Goal: Check status: Check status

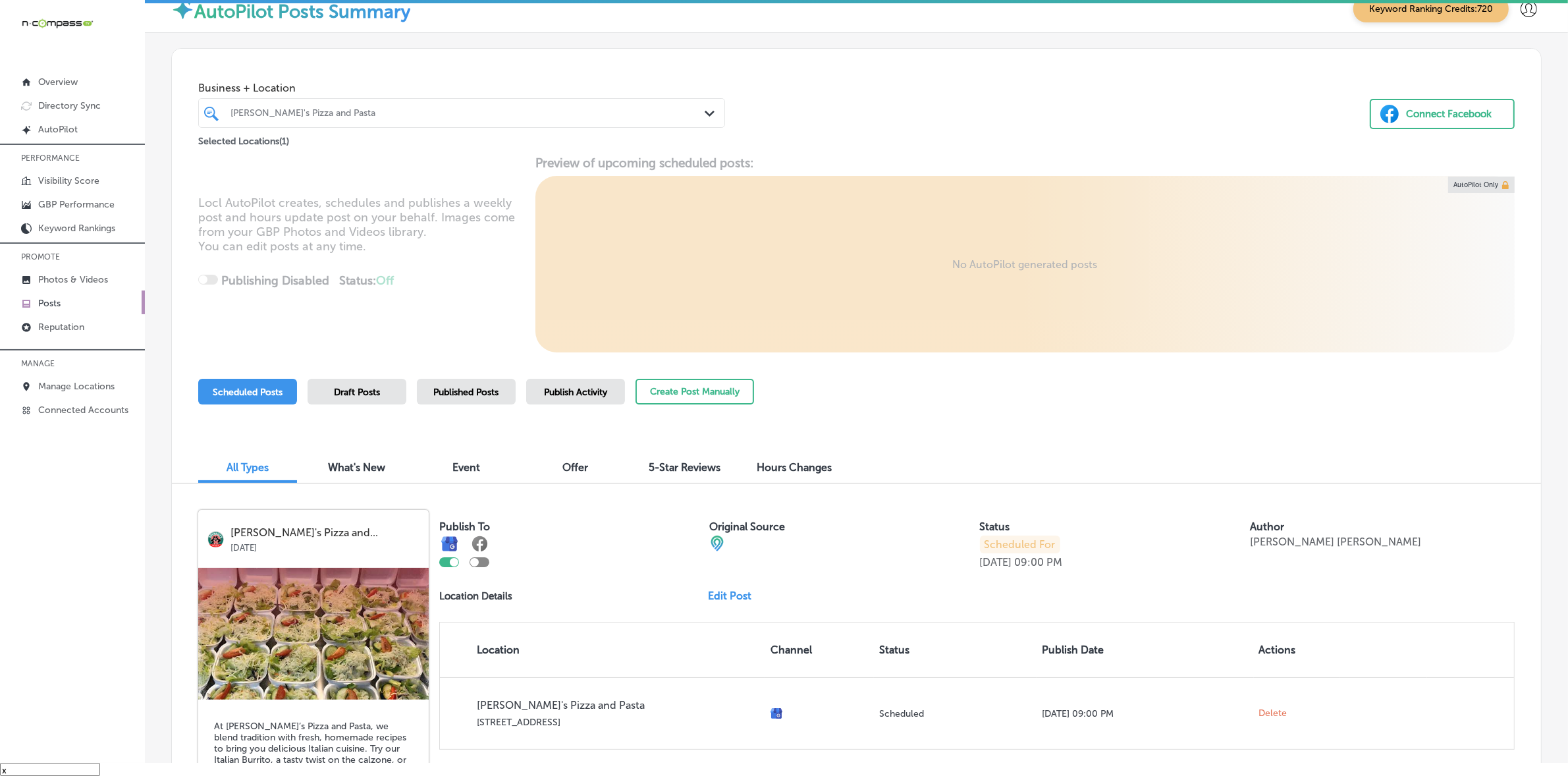
click at [507, 105] on div at bounding box center [438, 113] width 418 height 18
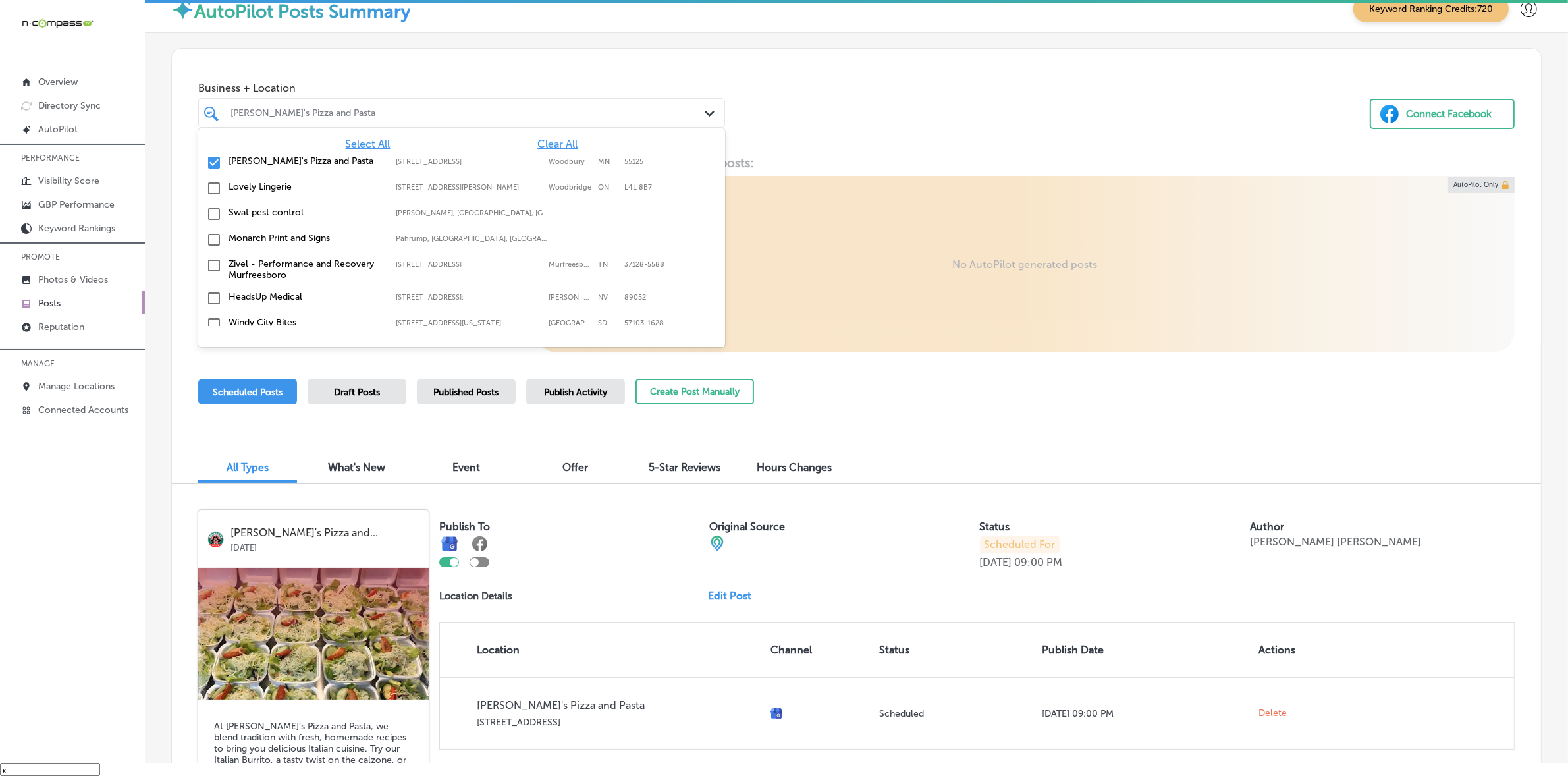
click at [379, 140] on span "Select All" at bounding box center [368, 144] width 45 height 13
click at [878, 194] on div "Locl AutoPilot creates, schedules and publishes a weekly post and hours update …" at bounding box center [857, 253] width 1369 height 197
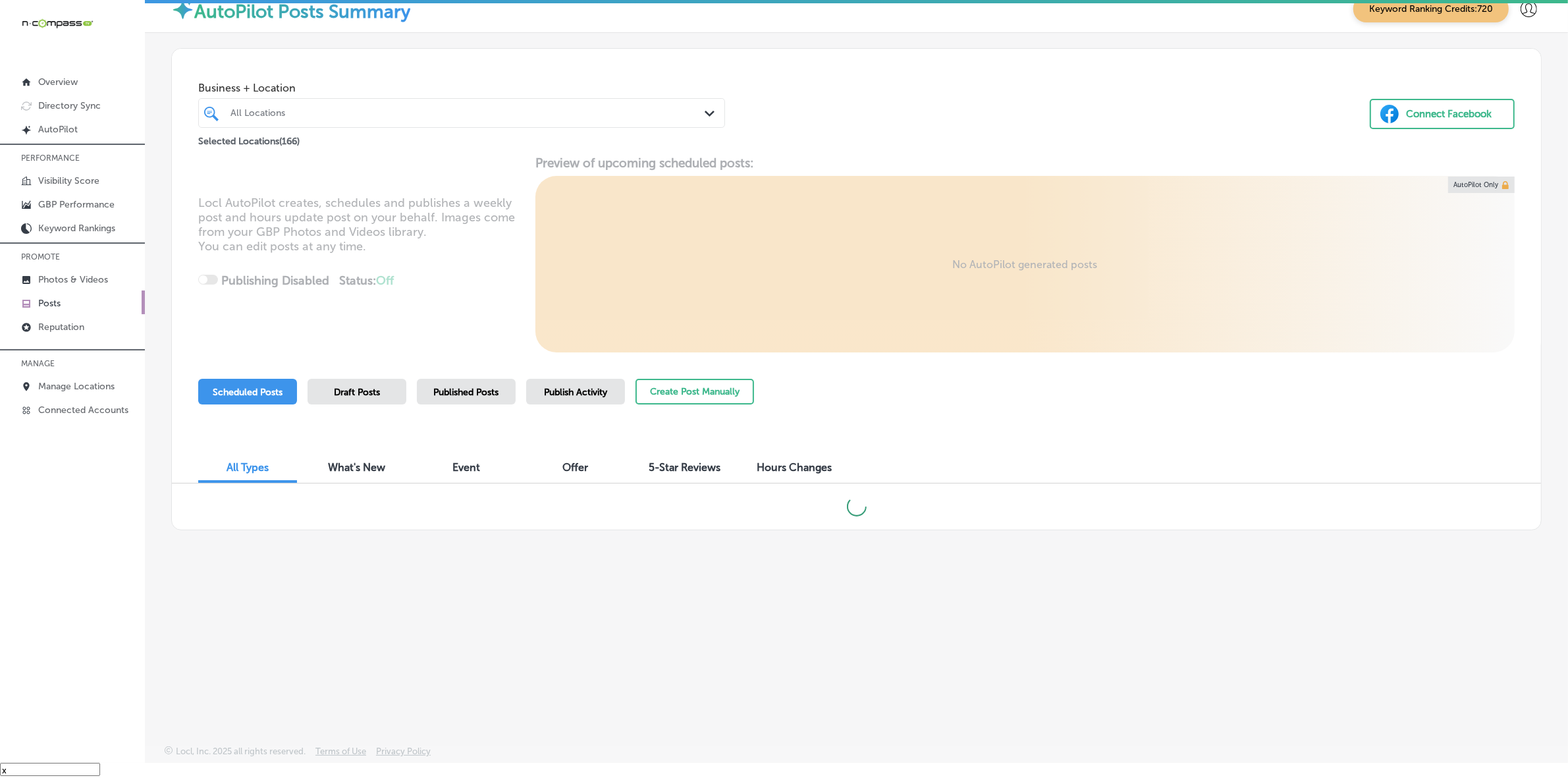
click at [582, 379] on div "Publish Activity" at bounding box center [575, 392] width 99 height 26
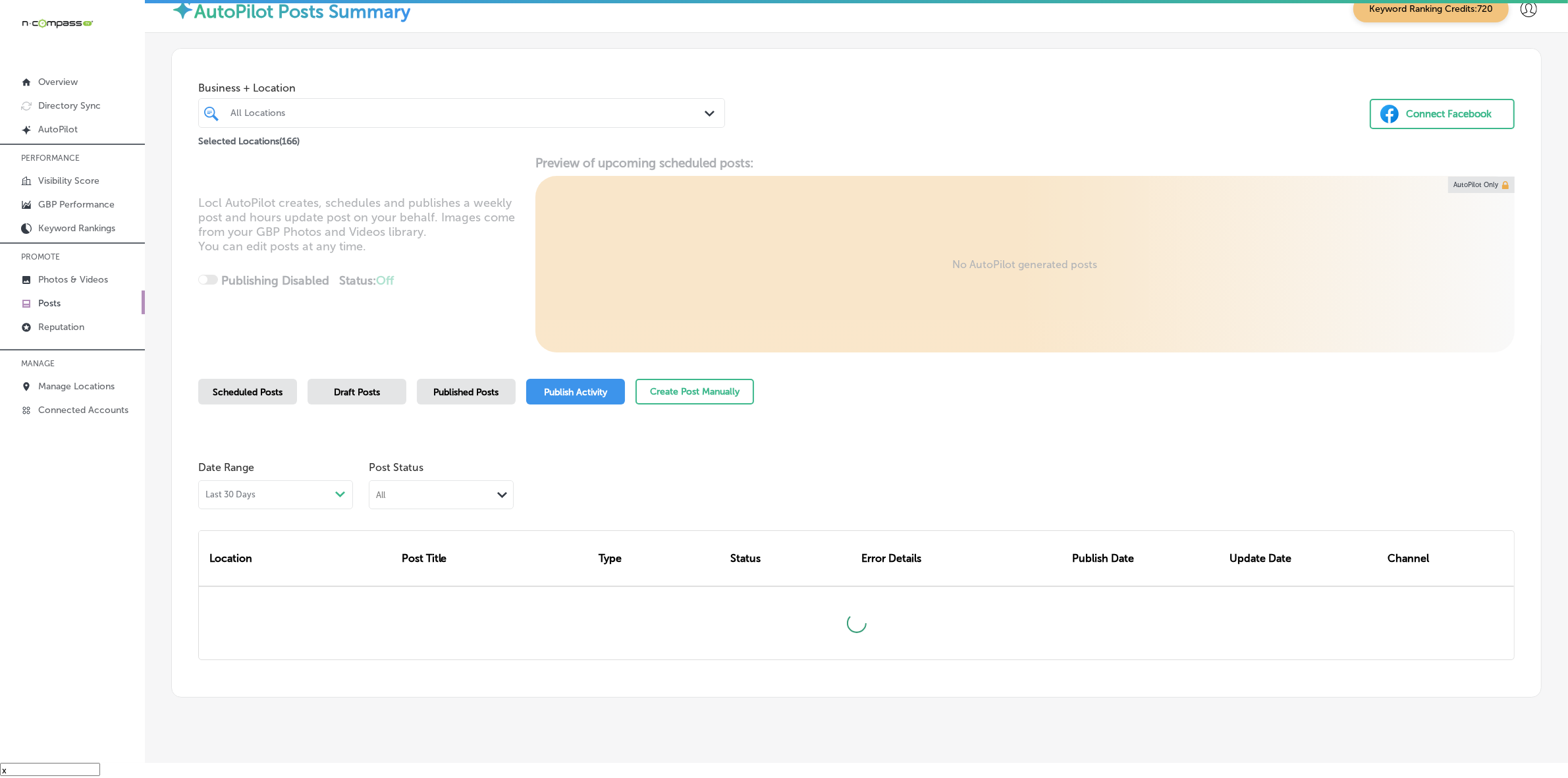
click at [509, 492] on div "Path Created with Sketch." at bounding box center [502, 494] width 21 height 19
click at [452, 578] on label "Rejected By Google" at bounding box center [422, 577] width 89 height 12
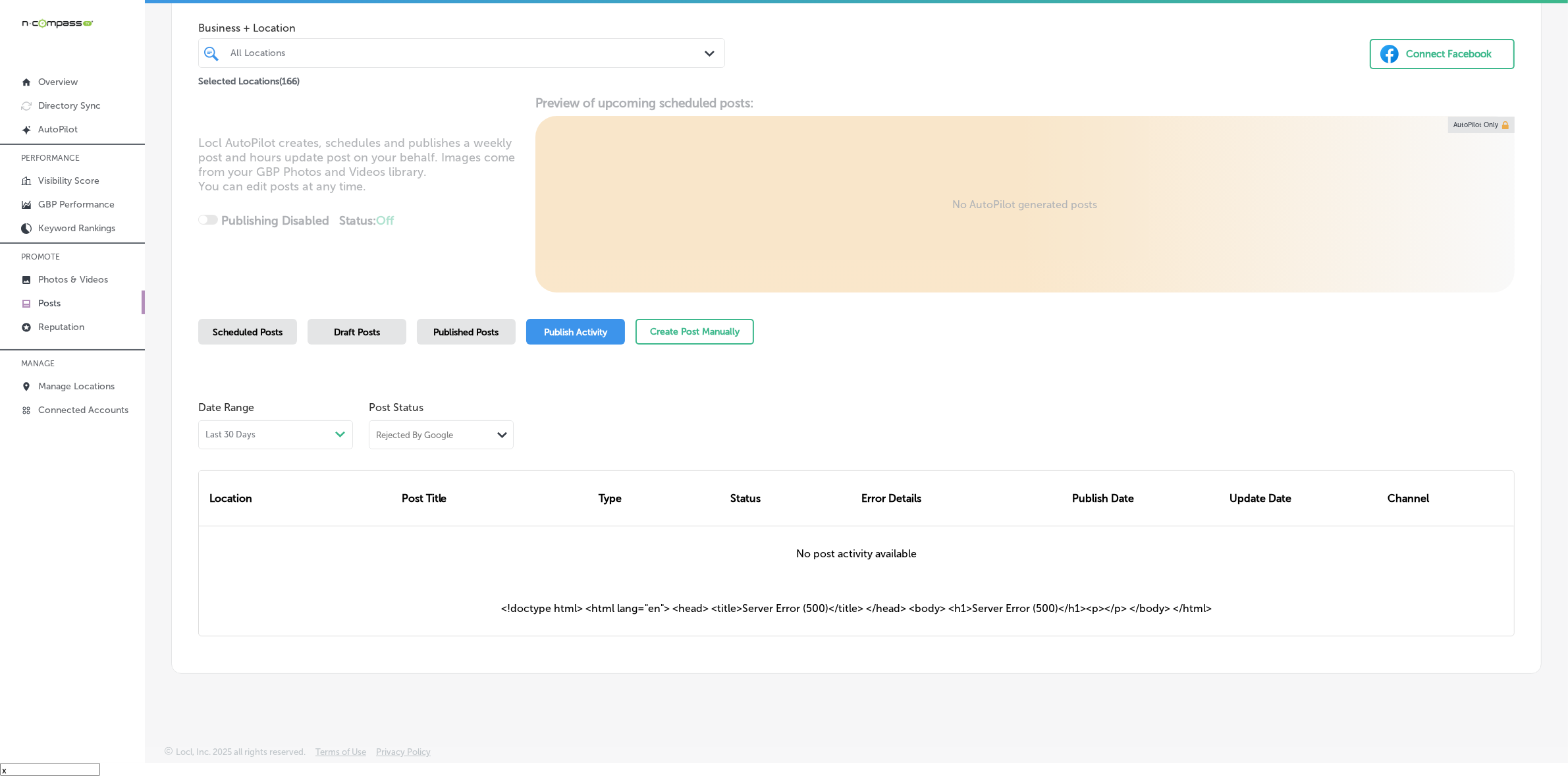
scroll to position [60, 0]
click at [482, 445] on div "Rejected By Google Path Created with Sketch." at bounding box center [441, 434] width 145 height 29
click at [499, 426] on div "Path Created with Sketch." at bounding box center [502, 431] width 10 height 10
click at [409, 491] on div "Failed" at bounding box center [441, 499] width 143 height 19
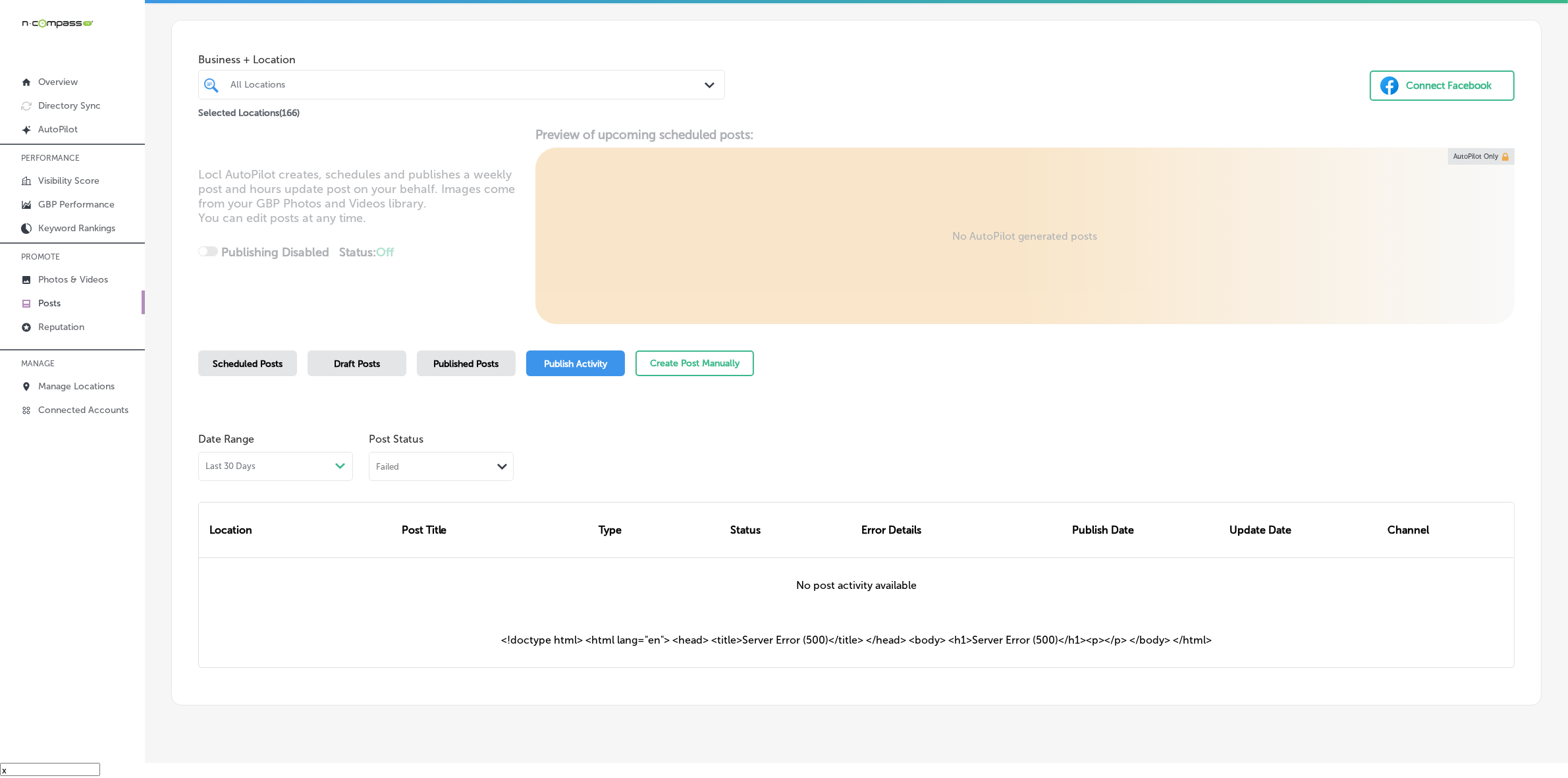
scroll to position [0, 0]
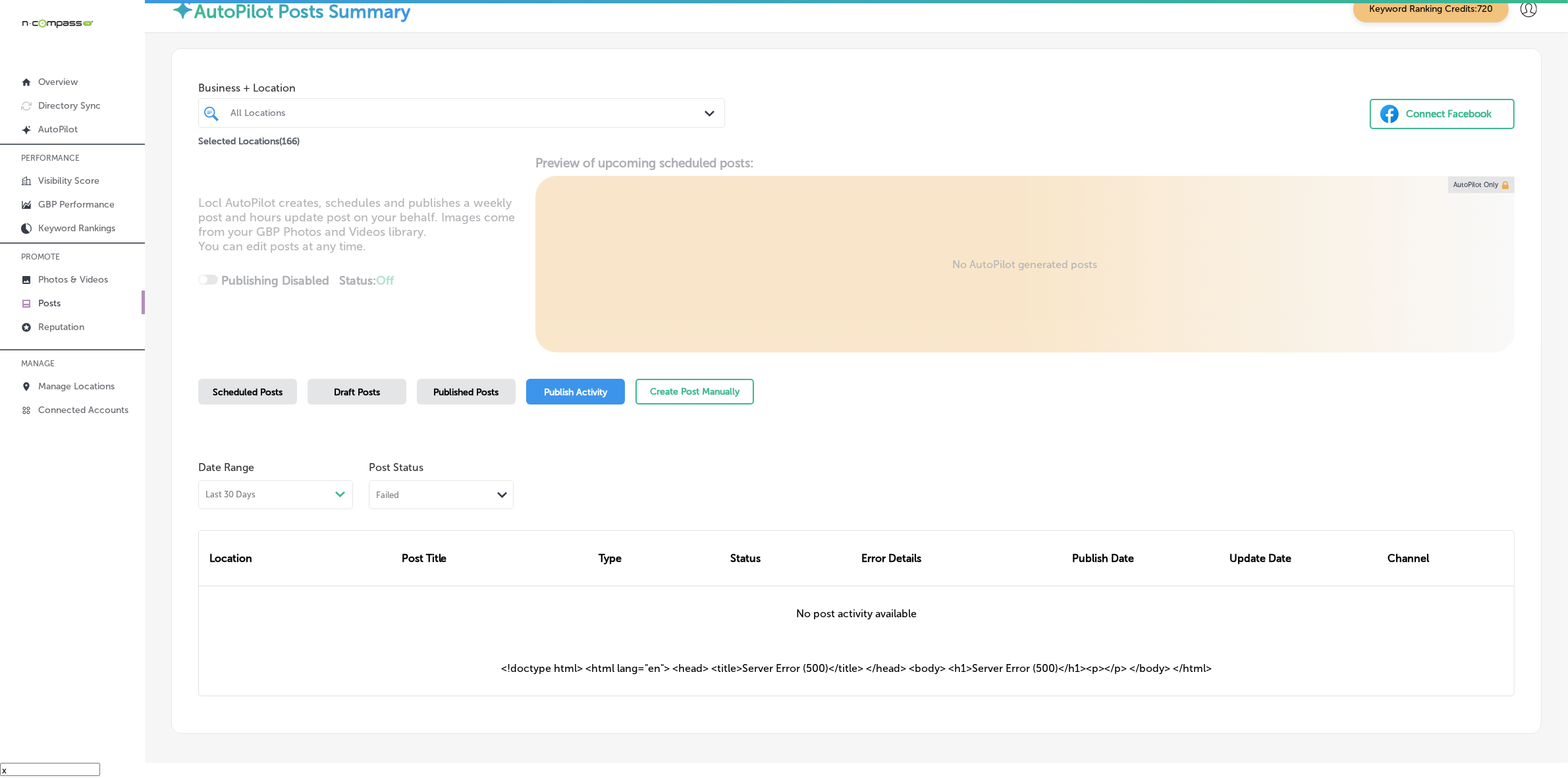
click at [500, 496] on polygon at bounding box center [502, 494] width 10 height 6
click at [459, 525] on div "All" at bounding box center [441, 521] width 143 height 19
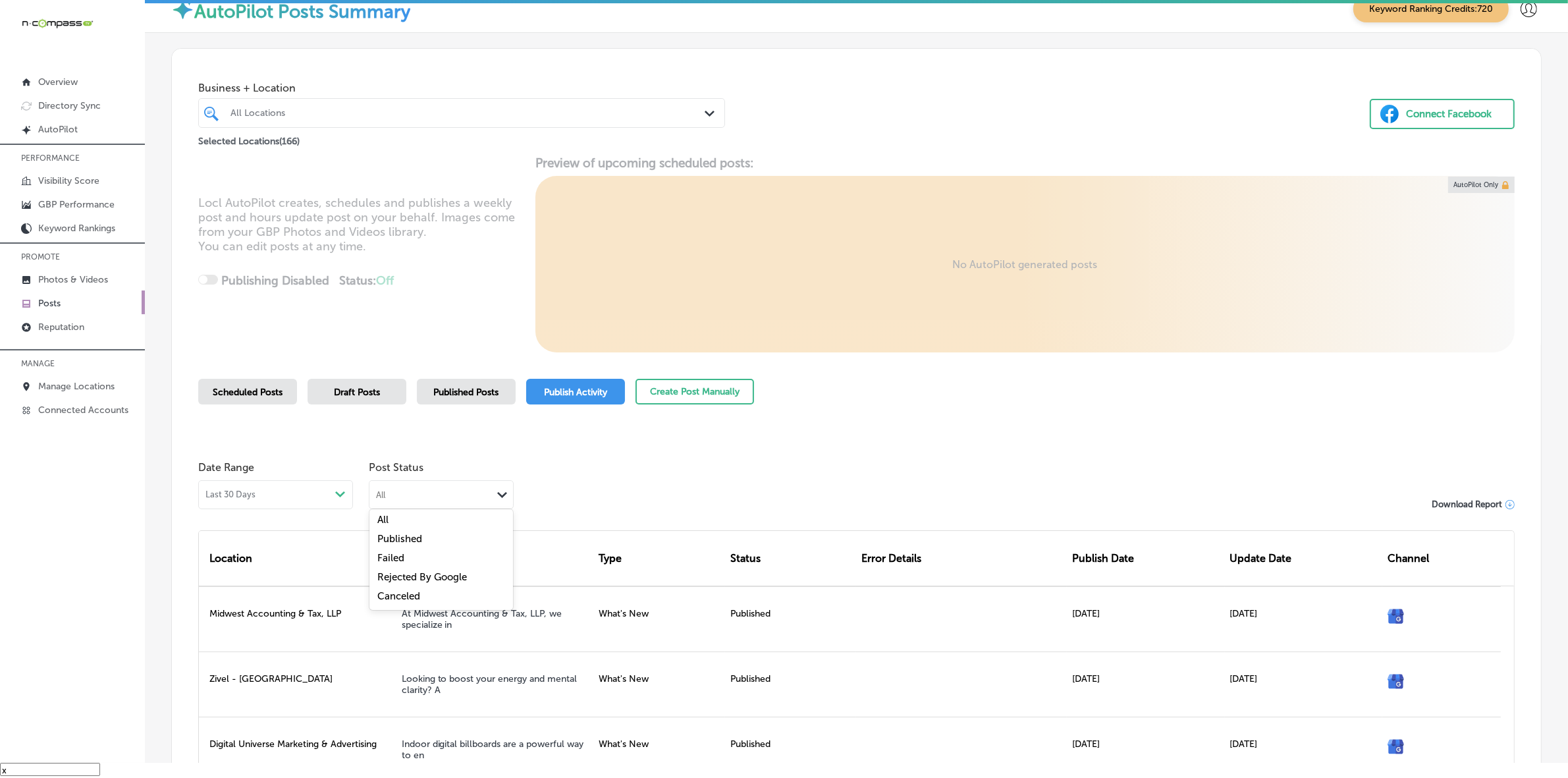
click at [478, 492] on div "All" at bounding box center [430, 495] width 122 height 13
click at [450, 574] on label "Rejected By Google" at bounding box center [422, 577] width 89 height 12
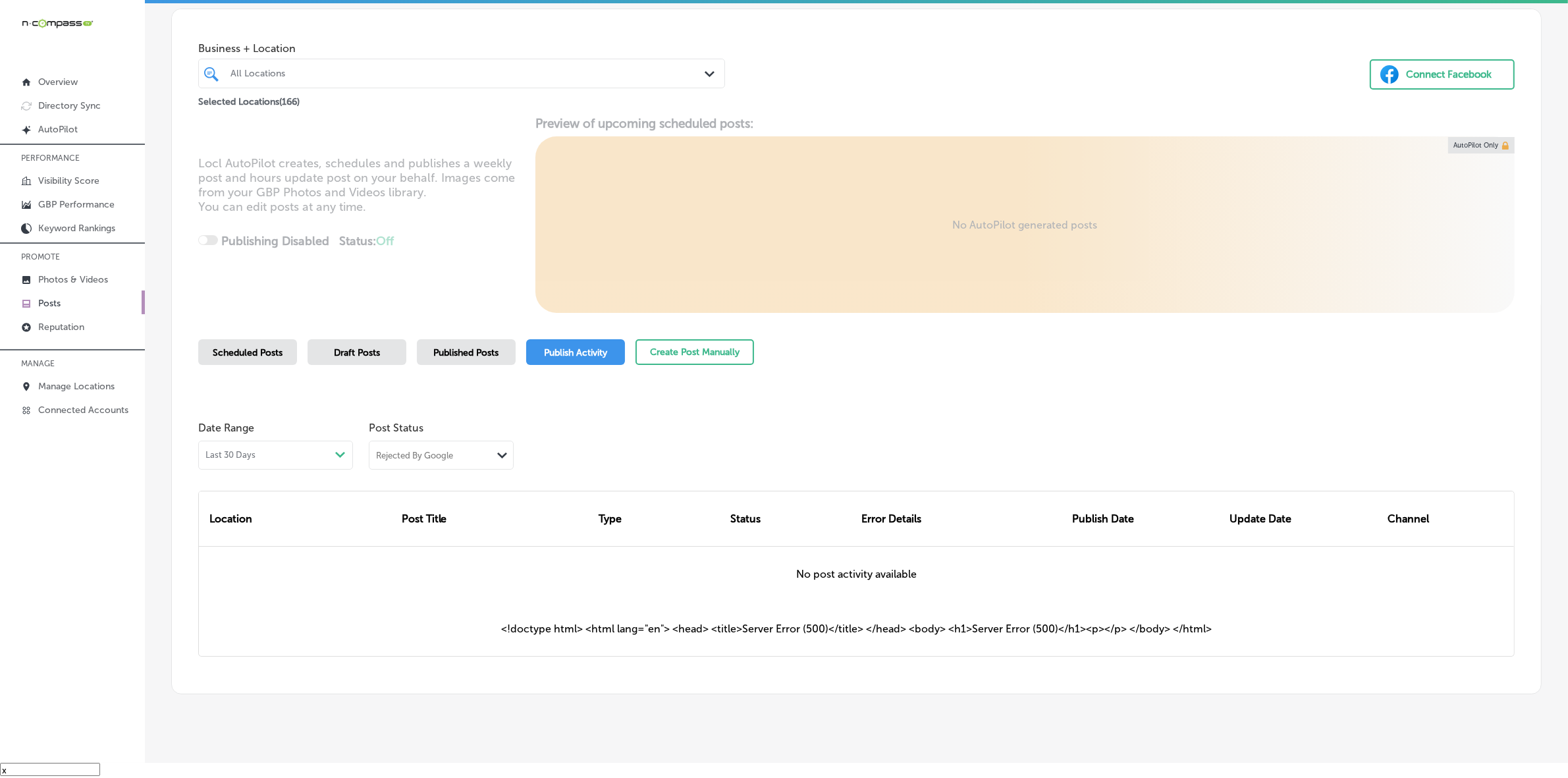
scroll to position [60, 0]
